Goal: Task Accomplishment & Management: Use online tool/utility

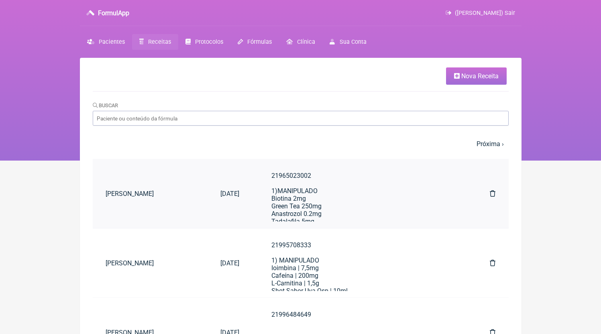
click at [318, 204] on div "21965023002 1)MANIPULADO Biotina 2mg Green Tea 250mg Anastrozol 0.2mg Tadalafil…" at bounding box center [364, 267] width 186 height 191
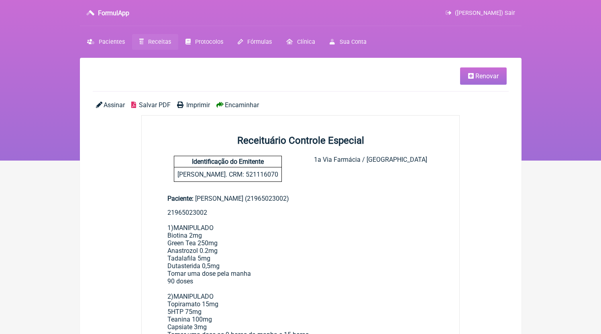
click at [502, 71] on link "Renovar" at bounding box center [483, 75] width 47 height 17
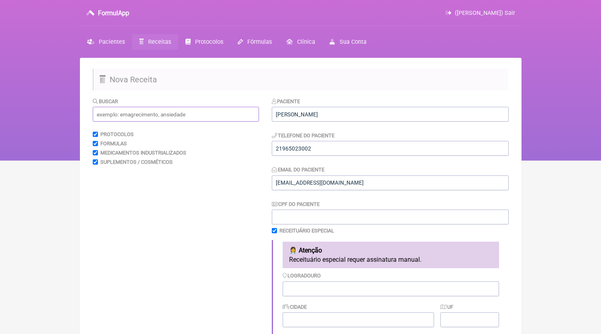
click at [133, 116] on input "text" at bounding box center [176, 114] width 166 height 15
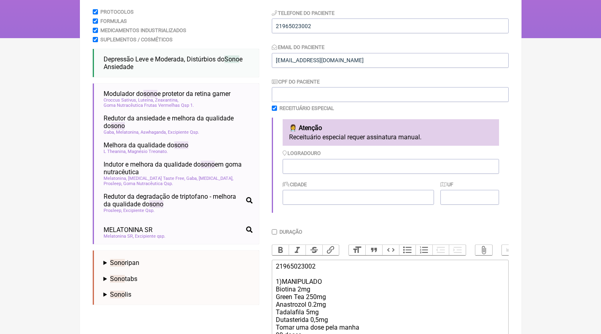
scroll to position [164, 0]
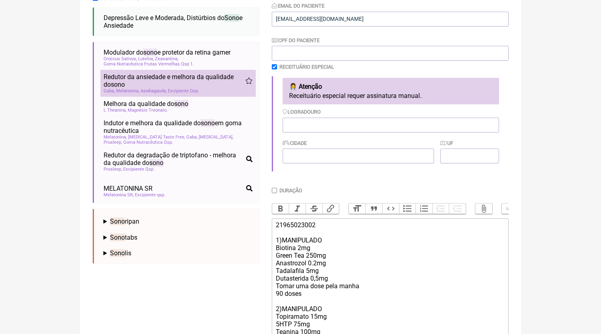
type input "sono"
click at [206, 92] on div "Gaba Melatonina Aswhaganda Excipiente Qsp" at bounding box center [178, 90] width 149 height 5
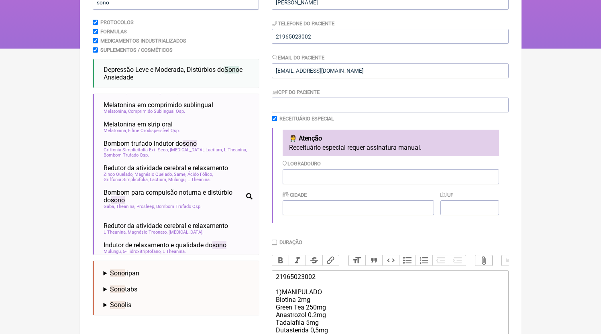
scroll to position [0, 0]
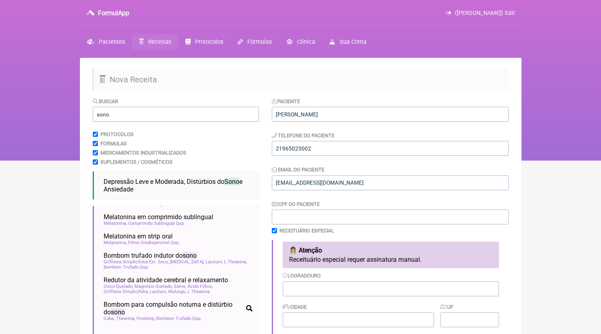
click at [172, 37] on link "Receitas" at bounding box center [155, 42] width 46 height 16
